Goal: Transaction & Acquisition: Obtain resource

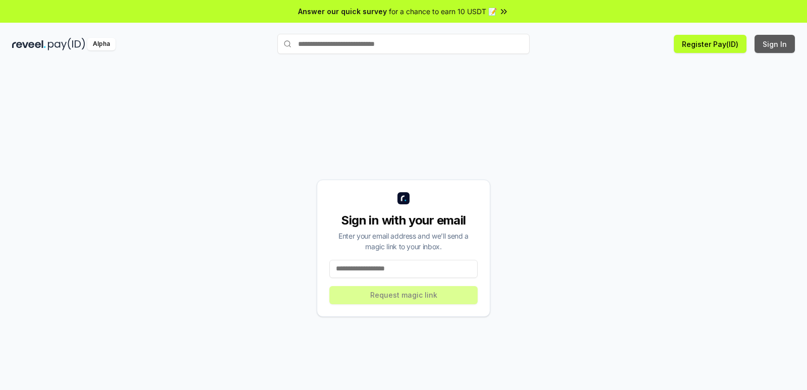
click at [773, 46] on button "Sign In" at bounding box center [775, 44] width 40 height 18
click at [392, 268] on input at bounding box center [403, 269] width 148 height 18
paste input "**********"
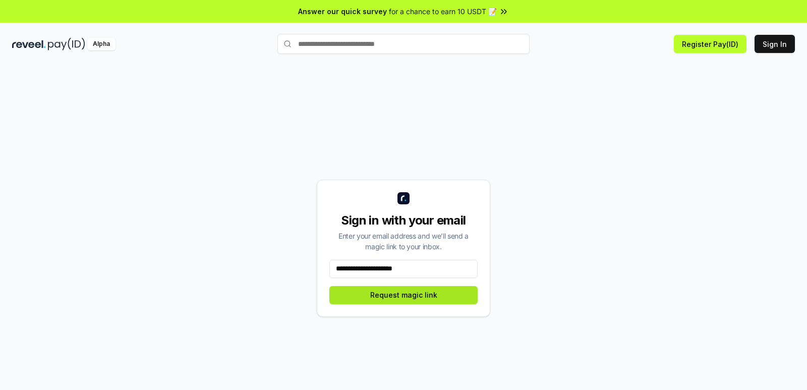
type input "**********"
click at [415, 296] on button "Request magic link" at bounding box center [403, 295] width 148 height 18
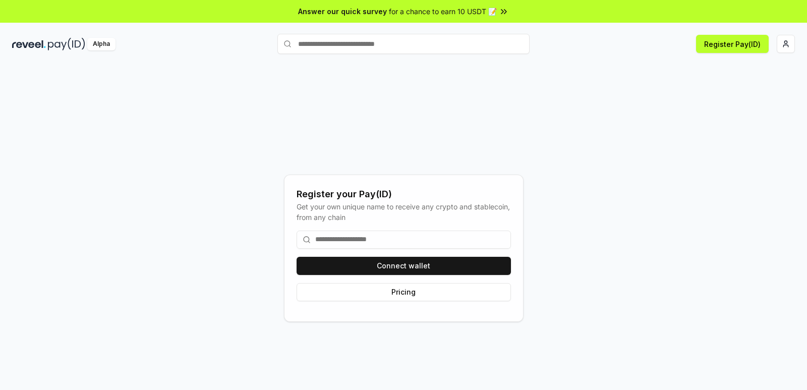
click at [361, 243] on input at bounding box center [404, 240] width 214 height 18
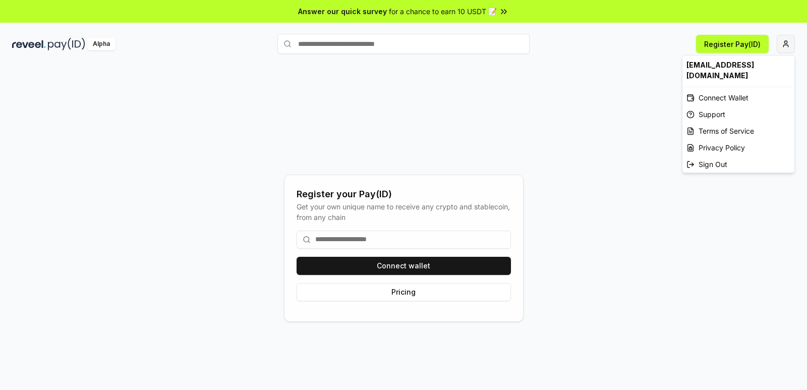
click at [783, 46] on html "Answer our quick survey for a chance to earn 10 USDT 📝 Alpha Register Pay(ID) R…" at bounding box center [403, 195] width 807 height 390
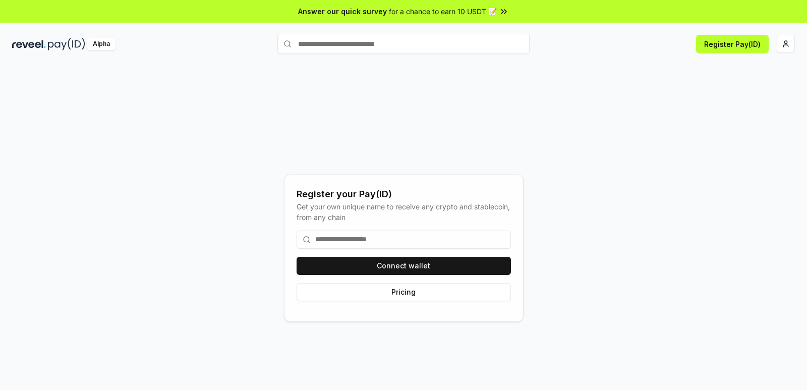
click at [413, 267] on html "Answer our quick survey for a chance to earn 10 USDT 📝 Alpha Register Pay(ID) R…" at bounding box center [403, 195] width 807 height 390
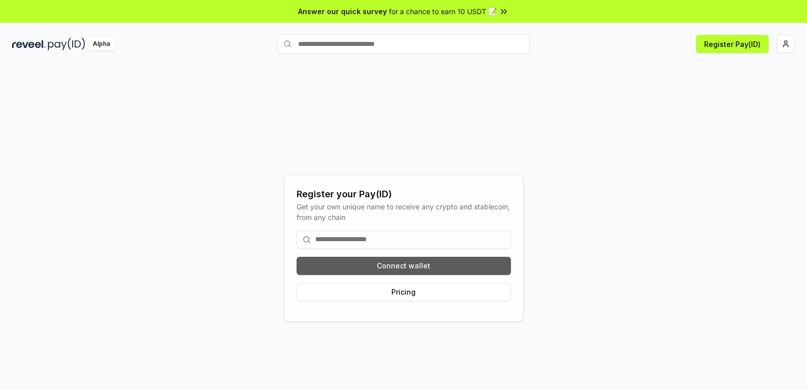
click at [402, 258] on button "Connect wallet" at bounding box center [404, 266] width 214 height 18
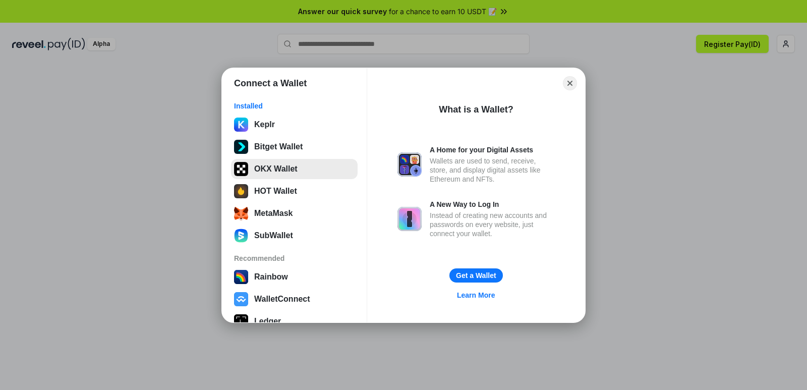
click at [294, 164] on button "OKX Wallet" at bounding box center [294, 169] width 127 height 20
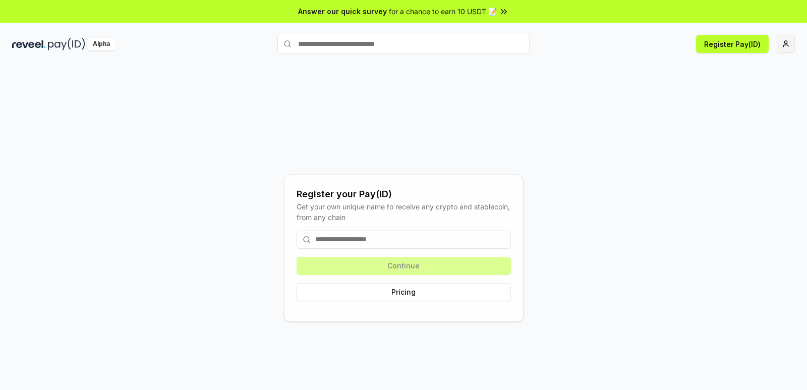
click at [784, 49] on html "Answer our quick survey for a chance to earn 10 USDT 📝 Alpha Register Pay(ID) R…" at bounding box center [403, 195] width 807 height 390
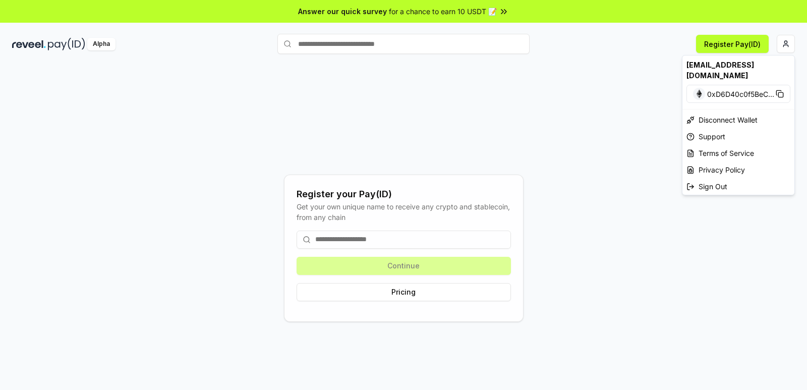
click at [637, 140] on html "Answer our quick survey for a chance to earn 10 USDT 📝 Alpha Register Pay(ID) R…" at bounding box center [403, 195] width 807 height 390
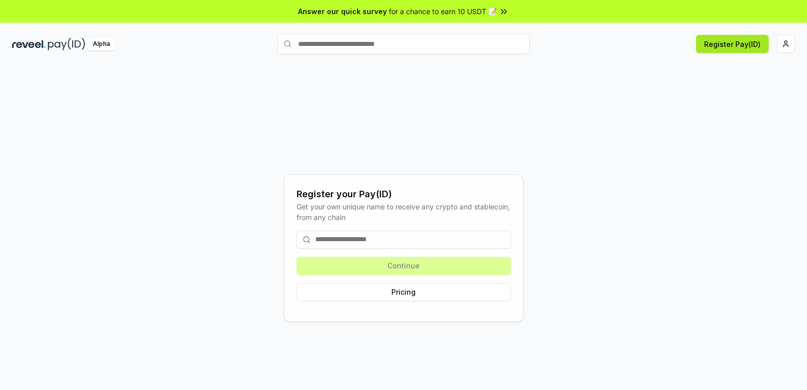
click at [744, 48] on button "Register Pay(ID)" at bounding box center [732, 44] width 73 height 18
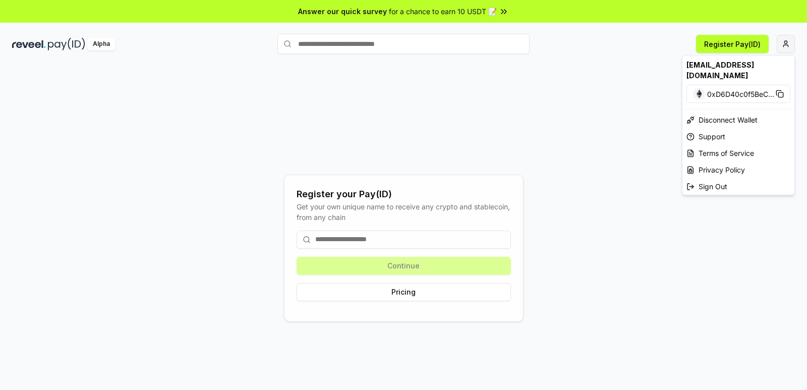
click at [786, 42] on html "Answer our quick survey for a chance to earn 10 USDT 📝 Alpha Register Pay(ID) R…" at bounding box center [403, 195] width 807 height 390
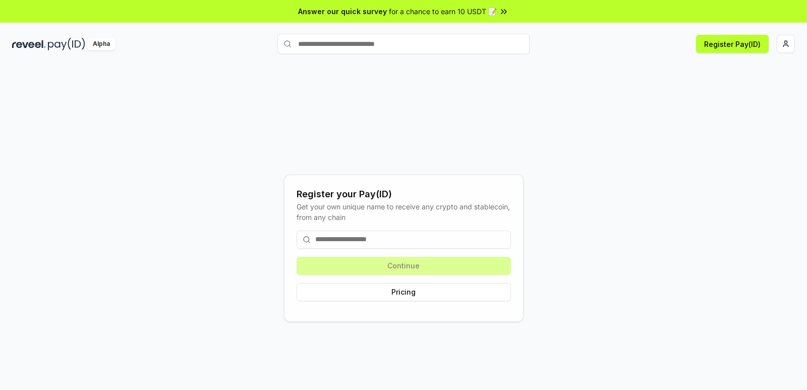
drag, startPoint x: 5, startPoint y: 39, endPoint x: 474, endPoint y: 34, distance: 469.2
click at [268, 94] on html "Answer our quick survey for a chance to earn 10 USDT 📝 Alpha Register Pay(ID) R…" at bounding box center [403, 195] width 807 height 390
click at [778, 48] on html "Answer our quick survey for a chance to earn 10 USDT 📝 Alpha Register Pay(ID) R…" at bounding box center [403, 195] width 807 height 390
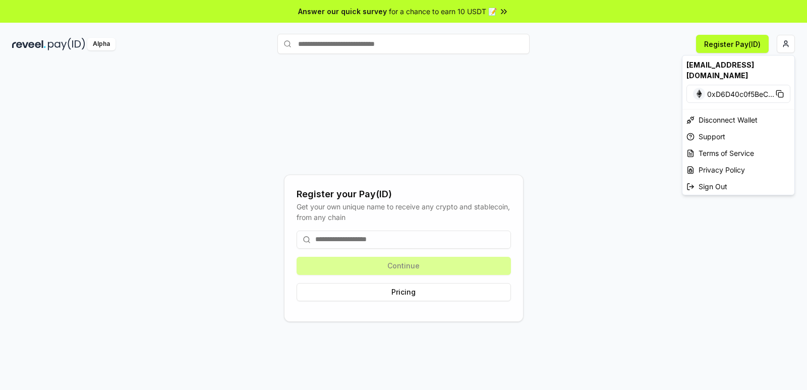
click at [698, 88] on img at bounding box center [699, 94] width 12 height 12
click at [719, 111] on div "Disconnect Wallet" at bounding box center [739, 119] width 112 height 17
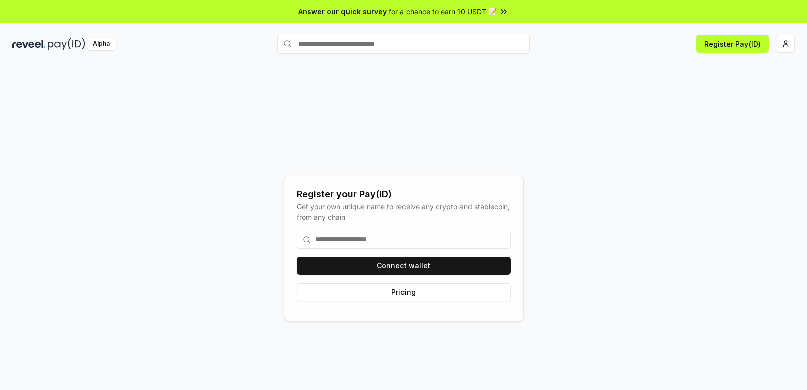
click at [411, 350] on div "Register your Pay(ID) Get your own unique name to receive any crypto and stable…" at bounding box center [403, 248] width 783 height 342
